Goal: Information Seeking & Learning: Learn about a topic

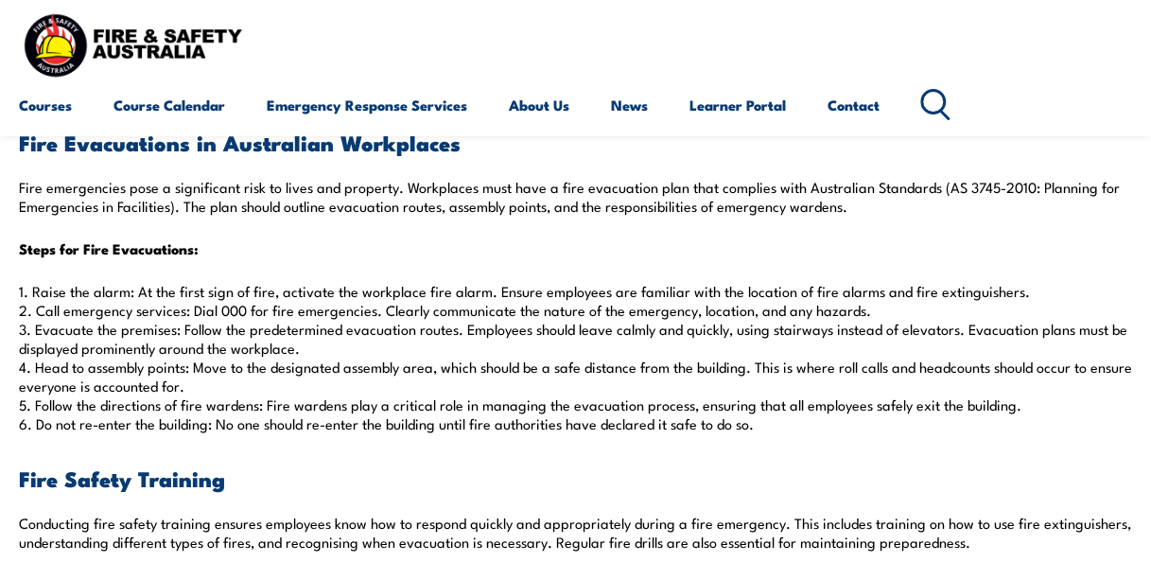
click at [632, 480] on h3 "Fire Safety Training" at bounding box center [575, 478] width 1113 height 22
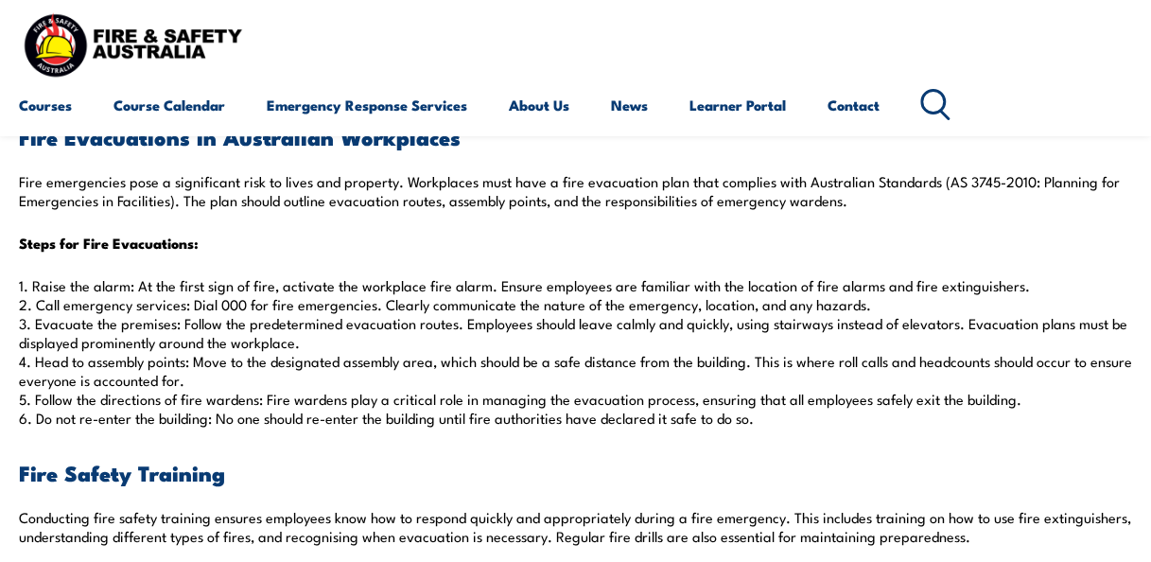
scroll to position [880, 0]
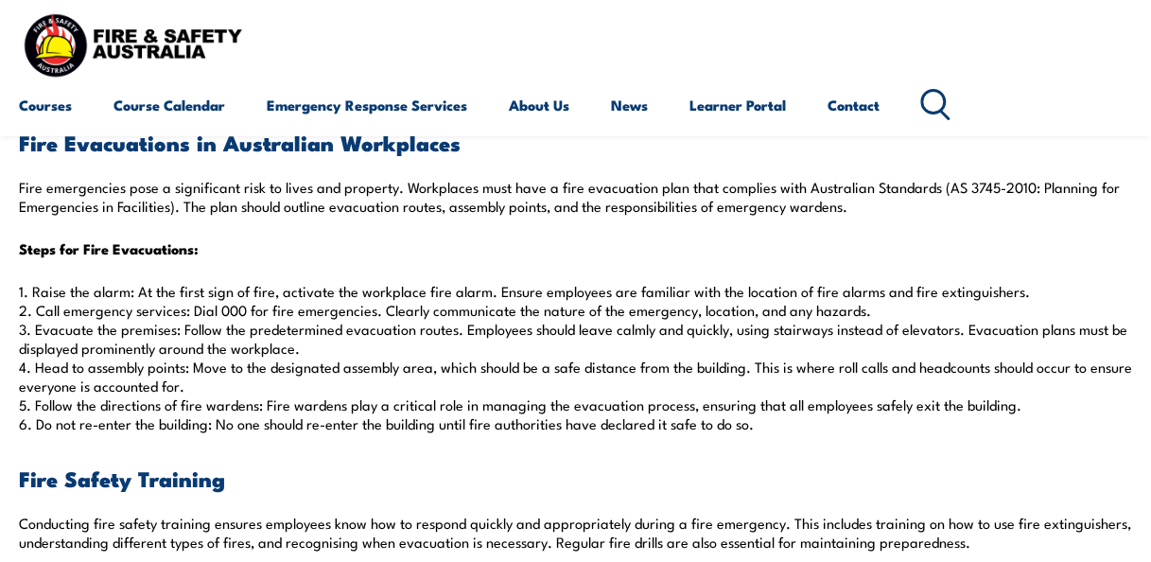
click at [306, 251] on p "Steps for Fire Evacuations:" at bounding box center [575, 248] width 1113 height 19
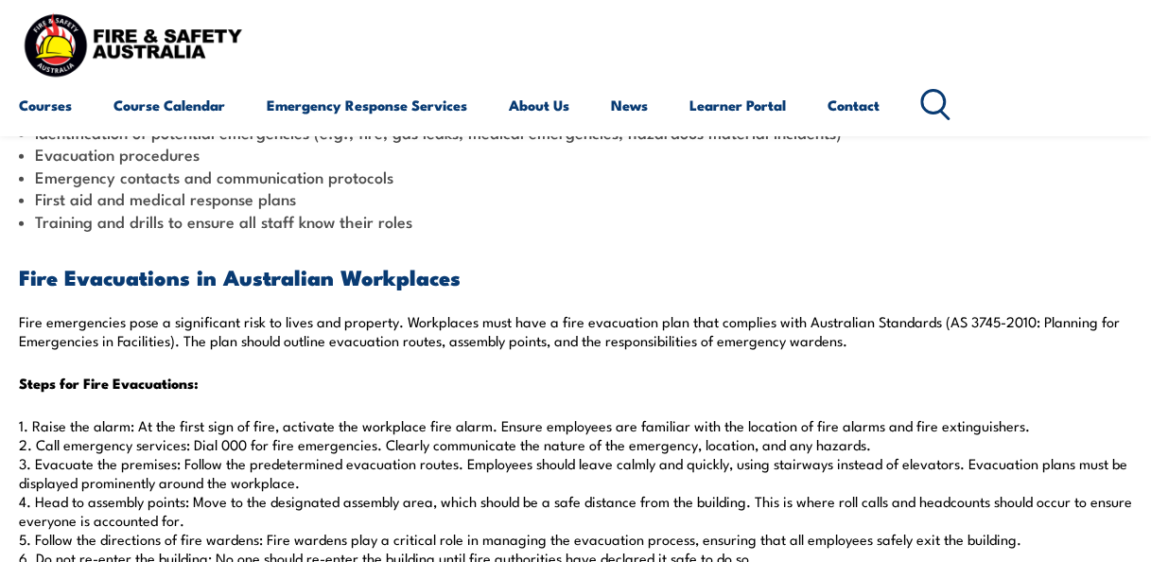
scroll to position [785, 0]
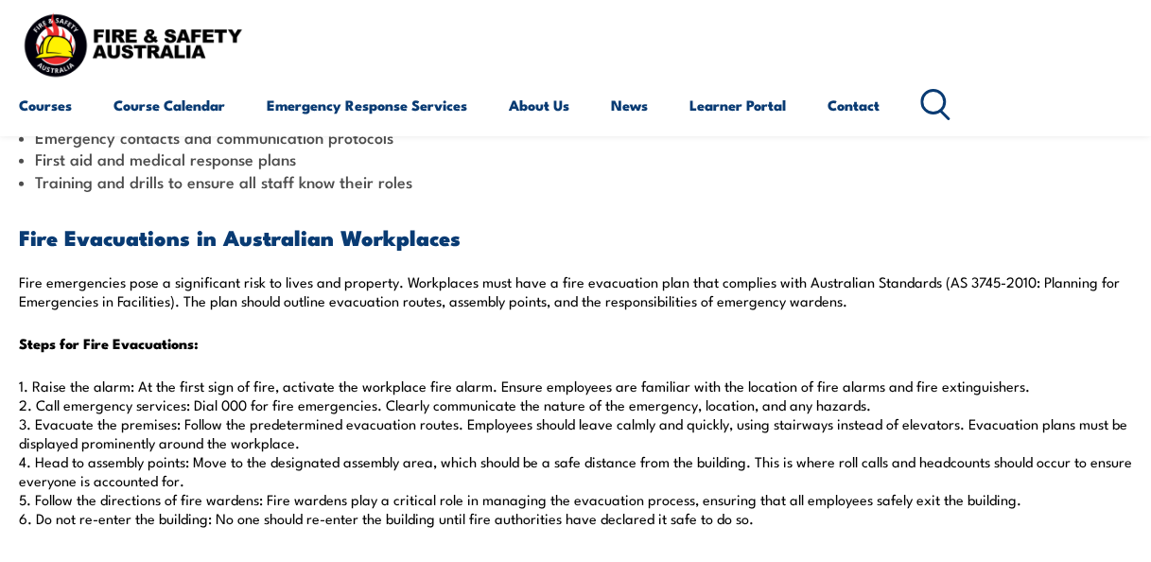
drag, startPoint x: 25, startPoint y: 230, endPoint x: 808, endPoint y: 520, distance: 835.4
click at [134, 232] on h3 "Fire Evacuations in Australian Workplaces" at bounding box center [575, 237] width 1113 height 22
drag, startPoint x: 13, startPoint y: 229, endPoint x: 846, endPoint y: 515, distance: 880.1
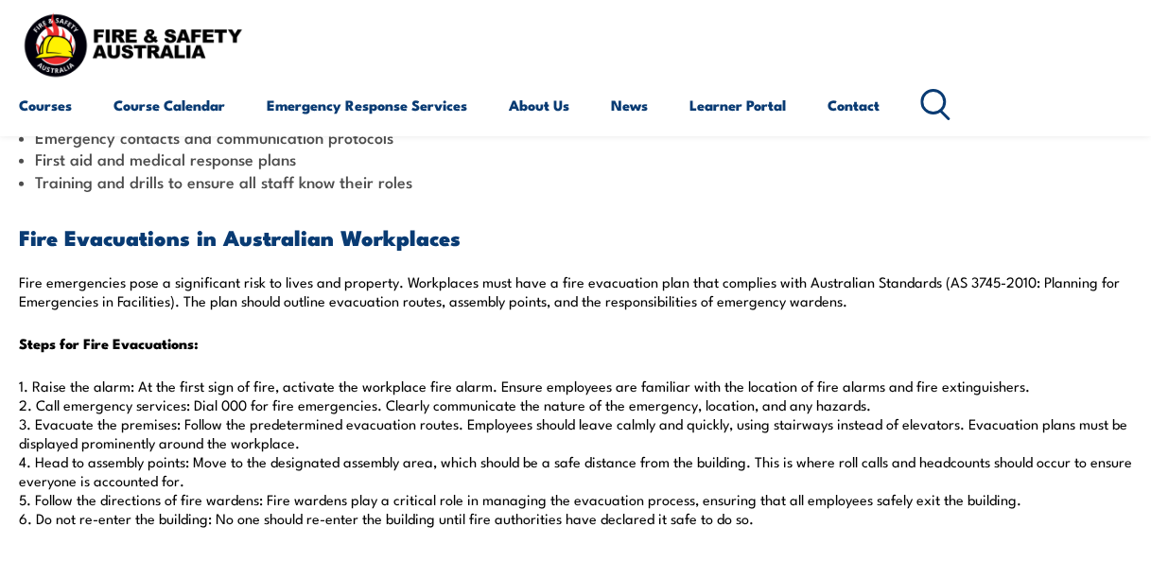
copy div "Fire Evacuations in Australian Workplaces Fire emergencies pose a significant r…"
